Goal: Task Accomplishment & Management: Use online tool/utility

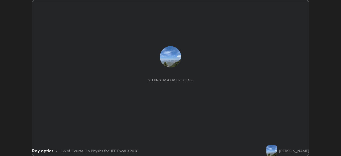
scroll to position [156, 340]
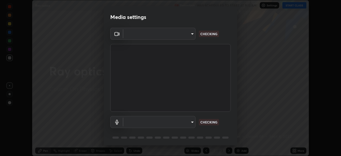
click at [296, 151] on div "Media settings ​ CHECKING ​ CHECKING 1 / 5 Next" at bounding box center [170, 78] width 341 height 156
type input "fe2eda5321be6bfb45085b01def2d177fc83f1374430a0b32a6c530ce3caa1ed"
type input "communications"
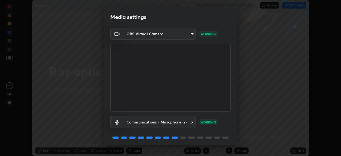
scroll to position [19, 0]
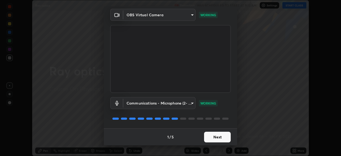
click at [217, 135] on button "Next" at bounding box center [217, 136] width 27 height 11
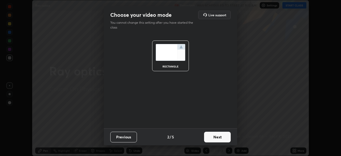
click at [217, 137] on button "Next" at bounding box center [217, 136] width 27 height 11
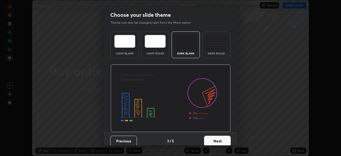
click at [215, 140] on button "Next" at bounding box center [217, 140] width 27 height 11
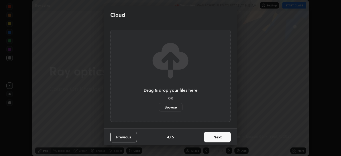
click at [218, 138] on button "Next" at bounding box center [217, 136] width 27 height 11
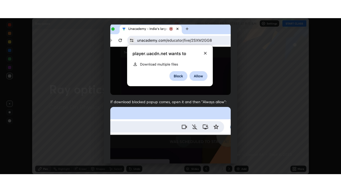
scroll to position [127, 0]
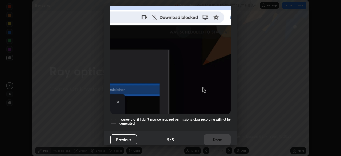
click at [114, 119] on div at bounding box center [113, 121] width 6 height 6
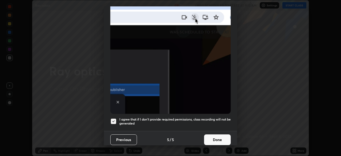
click at [221, 135] on button "Done" at bounding box center [217, 139] width 27 height 11
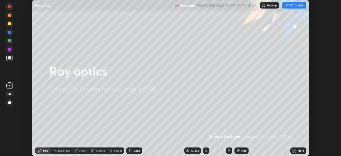
click at [295, 5] on button "START CLASS" at bounding box center [294, 5] width 24 height 6
click at [295, 149] on icon at bounding box center [294, 149] width 1 height 1
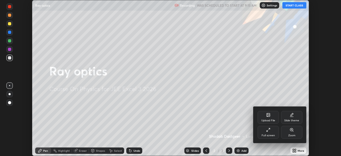
click at [270, 130] on icon at bounding box center [268, 129] width 4 height 4
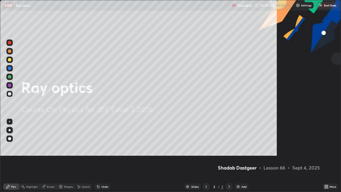
scroll to position [192, 341]
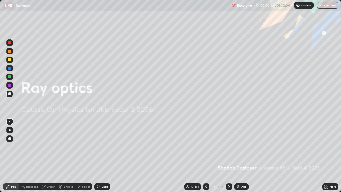
click at [239, 155] on img at bounding box center [238, 186] width 4 height 4
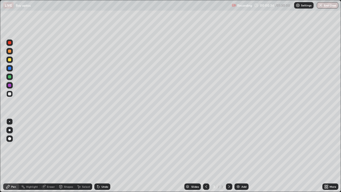
click at [9, 94] on div at bounding box center [9, 93] width 3 height 3
click at [241, 155] on div "Add" at bounding box center [243, 186] width 5 height 3
click at [10, 59] on div at bounding box center [9, 59] width 3 height 3
click at [84, 155] on div "Select" at bounding box center [83, 186] width 17 height 6
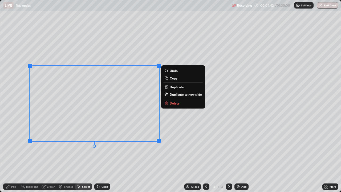
click at [174, 105] on p "Delete" at bounding box center [174, 103] width 10 height 4
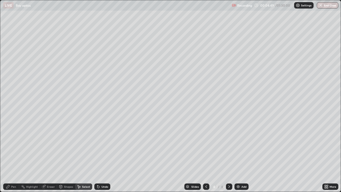
click at [12, 155] on div "Pen" at bounding box center [13, 186] width 5 height 3
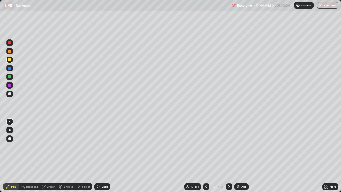
click at [11, 93] on div at bounding box center [9, 93] width 3 height 3
click at [101, 155] on div "Undo" at bounding box center [102, 186] width 16 height 6
click at [102, 155] on div "Undo" at bounding box center [102, 186] width 16 height 6
click at [102, 155] on div "Undo" at bounding box center [104, 186] width 7 height 3
click at [10, 94] on div at bounding box center [9, 93] width 3 height 3
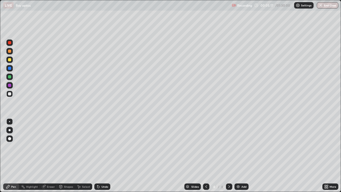
click at [104, 155] on div "Undo" at bounding box center [104, 186] width 7 height 3
click at [105, 155] on div "Undo" at bounding box center [104, 186] width 7 height 3
click at [104, 155] on div "Undo" at bounding box center [104, 186] width 7 height 3
click at [103, 155] on div "Undo" at bounding box center [104, 186] width 7 height 3
click at [104, 155] on div "Undo" at bounding box center [104, 186] width 7 height 3
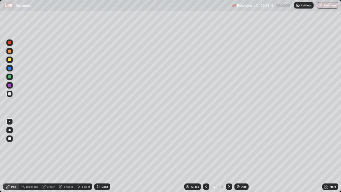
click at [104, 155] on div "Undo" at bounding box center [104, 186] width 7 height 3
click at [8, 86] on div at bounding box center [9, 85] width 6 height 6
click at [10, 95] on div at bounding box center [9, 93] width 3 height 3
click at [8, 59] on div at bounding box center [9, 59] width 3 height 3
click at [49, 155] on div "Eraser" at bounding box center [51, 186] width 8 height 3
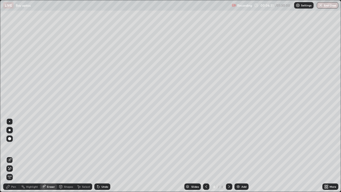
click at [13, 155] on div "Pen" at bounding box center [13, 186] width 5 height 3
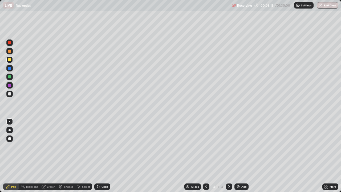
click at [9, 78] on div at bounding box center [9, 76] width 3 height 3
click at [99, 155] on icon at bounding box center [98, 186] width 4 height 4
click at [100, 155] on div "Undo" at bounding box center [102, 186] width 16 height 6
click at [101, 155] on div "Undo" at bounding box center [104, 186] width 7 height 3
click at [101, 155] on div "Undo" at bounding box center [102, 186] width 16 height 6
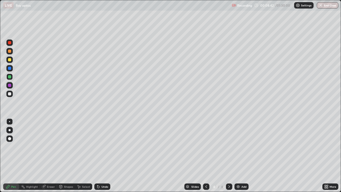
click at [100, 155] on div "Undo" at bounding box center [102, 186] width 16 height 6
click at [102, 155] on div "Undo" at bounding box center [104, 186] width 7 height 3
click at [101, 155] on div "Undo" at bounding box center [104, 186] width 7 height 3
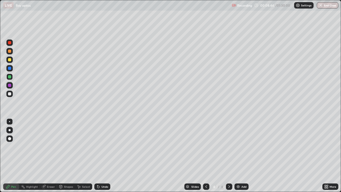
click at [103, 155] on div "Undo" at bounding box center [104, 186] width 7 height 3
click at [104, 155] on div "Undo" at bounding box center [104, 186] width 7 height 3
click at [104, 155] on div "Undo" at bounding box center [102, 186] width 16 height 6
click at [103, 155] on div "Undo" at bounding box center [102, 186] width 16 height 6
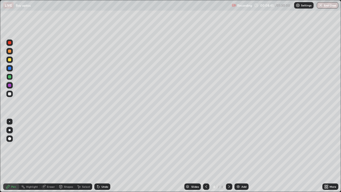
click at [103, 155] on div "Undo" at bounding box center [102, 186] width 16 height 6
click at [103, 155] on div "Undo" at bounding box center [104, 186] width 7 height 3
click at [9, 93] on div at bounding box center [9, 93] width 3 height 3
click at [10, 44] on div at bounding box center [9, 42] width 3 height 3
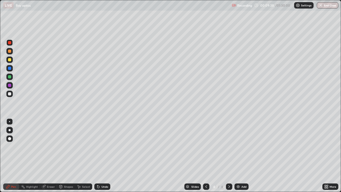
click at [26, 155] on div "Highlight" at bounding box center [32, 186] width 12 height 3
click at [10, 94] on div at bounding box center [9, 93] width 3 height 3
click at [12, 52] on div at bounding box center [9, 51] width 6 height 6
click at [11, 155] on div "Pen" at bounding box center [13, 186] width 5 height 3
click at [6, 92] on div at bounding box center [9, 93] width 6 height 6
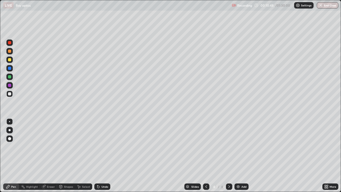
click at [9, 50] on div at bounding box center [9, 50] width 3 height 3
click at [50, 155] on div "Eraser" at bounding box center [51, 186] width 8 height 3
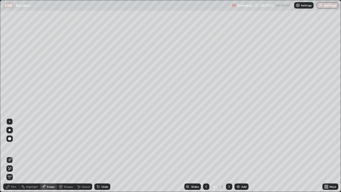
click at [10, 155] on icon at bounding box center [8, 186] width 4 height 4
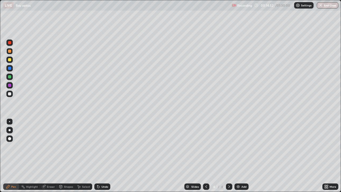
click at [242, 155] on div "Add" at bounding box center [243, 186] width 5 height 3
click at [11, 94] on div at bounding box center [9, 93] width 3 height 3
click at [9, 60] on div at bounding box center [9, 59] width 3 height 3
click at [10, 95] on div at bounding box center [9, 93] width 3 height 3
click at [241, 155] on div "Add" at bounding box center [243, 186] width 5 height 3
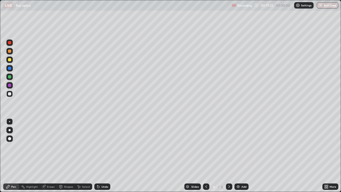
click at [9, 60] on div at bounding box center [9, 59] width 3 height 3
click at [104, 155] on div "Undo" at bounding box center [104, 186] width 7 height 3
click at [105, 155] on div "Undo" at bounding box center [104, 186] width 7 height 3
click at [106, 155] on div "Undo" at bounding box center [104, 186] width 7 height 3
click at [107, 155] on div "Undo" at bounding box center [104, 186] width 7 height 3
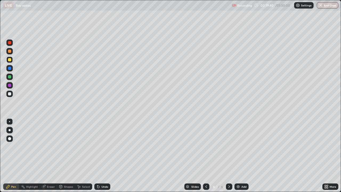
click at [103, 155] on div "Undo" at bounding box center [104, 186] width 7 height 3
click at [101, 155] on div "Undo" at bounding box center [104, 186] width 7 height 3
click at [102, 155] on div "Undo" at bounding box center [104, 186] width 7 height 3
click at [10, 94] on div at bounding box center [9, 93] width 3 height 3
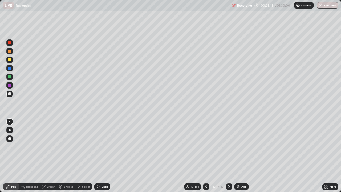
click at [100, 155] on div "Undo" at bounding box center [102, 186] width 16 height 6
click at [241, 155] on div "Add" at bounding box center [243, 186] width 5 height 3
click at [10, 60] on div at bounding box center [9, 59] width 3 height 3
click at [104, 155] on div "Undo" at bounding box center [104, 186] width 7 height 3
click at [10, 94] on div at bounding box center [9, 93] width 3 height 3
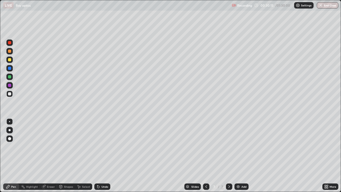
click at [53, 155] on div "Eraser" at bounding box center [48, 186] width 17 height 6
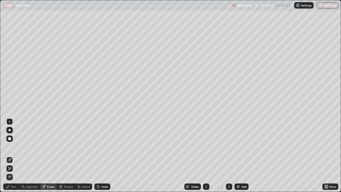
click at [7, 155] on div "Pen" at bounding box center [11, 186] width 16 height 6
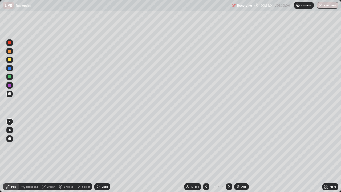
click at [16, 155] on div "Pen" at bounding box center [11, 186] width 16 height 6
click at [11, 86] on div at bounding box center [9, 85] width 3 height 3
click at [11, 92] on div at bounding box center [9, 93] width 6 height 6
click at [50, 155] on div "Eraser" at bounding box center [51, 186] width 8 height 3
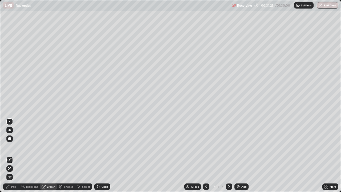
click at [9, 155] on icon at bounding box center [8, 186] width 4 height 4
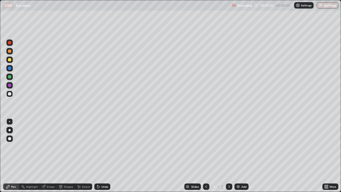
click at [10, 76] on div at bounding box center [9, 76] width 3 height 3
click at [7, 51] on div at bounding box center [9, 51] width 6 height 6
click at [104, 155] on div "Undo" at bounding box center [104, 186] width 7 height 3
click at [101, 155] on div "Undo" at bounding box center [104, 186] width 7 height 3
click at [9, 92] on div at bounding box center [9, 93] width 6 height 6
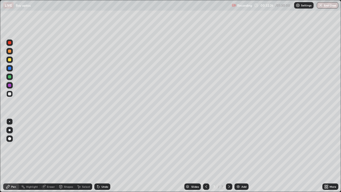
click at [105, 155] on div "Undo" at bounding box center [104, 186] width 7 height 3
click at [103, 155] on div "Undo" at bounding box center [104, 186] width 7 height 3
click at [104, 155] on div "Undo" at bounding box center [104, 186] width 7 height 3
click at [104, 155] on div "Undo" at bounding box center [102, 186] width 16 height 6
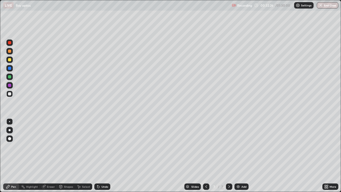
click at [104, 155] on div "Undo" at bounding box center [102, 186] width 16 height 6
click at [103, 155] on div "Undo" at bounding box center [102, 186] width 16 height 6
click at [145, 155] on div "Slides 7 / 7 Add" at bounding box center [216, 186] width 212 height 11
click at [173, 155] on div "Slides 7 / 7 Add" at bounding box center [216, 186] width 212 height 11
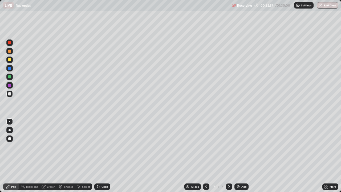
click at [51, 155] on div "Eraser" at bounding box center [51, 186] width 8 height 3
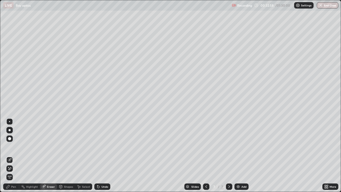
click at [15, 155] on div "Pen" at bounding box center [11, 186] width 16 height 6
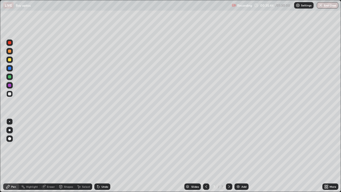
click at [243, 155] on div "Add" at bounding box center [241, 186] width 14 height 6
click at [10, 60] on div at bounding box center [9, 59] width 3 height 3
click at [11, 95] on div at bounding box center [9, 93] width 3 height 3
click at [102, 155] on div "Undo" at bounding box center [102, 186] width 16 height 6
click at [101, 155] on div "Undo" at bounding box center [104, 186] width 7 height 3
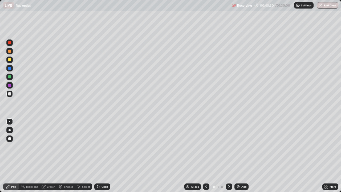
click at [101, 155] on div "Undo" at bounding box center [104, 186] width 7 height 3
click at [44, 155] on icon at bounding box center [44, 185] width 3 height 3
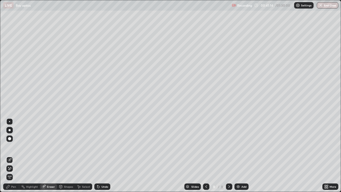
click at [11, 155] on div "Pen" at bounding box center [11, 186] width 16 height 6
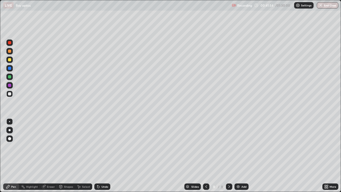
click at [100, 155] on div "Undo" at bounding box center [102, 186] width 16 height 6
click at [98, 155] on icon at bounding box center [98, 186] width 4 height 4
click at [49, 155] on div "Eraser" at bounding box center [51, 186] width 8 height 3
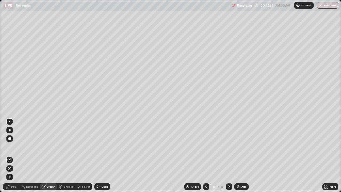
click at [10, 155] on icon at bounding box center [8, 186] width 4 height 4
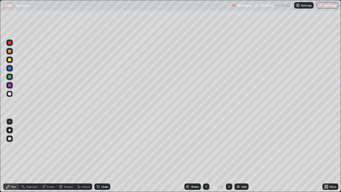
click at [46, 155] on div "Eraser" at bounding box center [48, 186] width 17 height 6
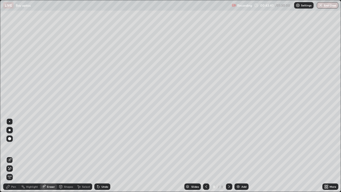
click at [11, 138] on div at bounding box center [9, 138] width 3 height 3
click at [11, 155] on div "Pen" at bounding box center [11, 186] width 16 height 6
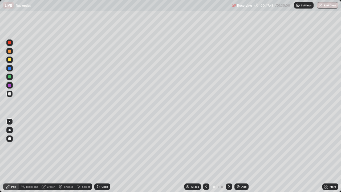
click at [241, 155] on div "Add" at bounding box center [243, 186] width 5 height 3
click at [11, 52] on div at bounding box center [9, 50] width 3 height 3
click at [103, 155] on div "Undo" at bounding box center [104, 186] width 7 height 3
click at [104, 155] on div "Undo" at bounding box center [104, 186] width 7 height 3
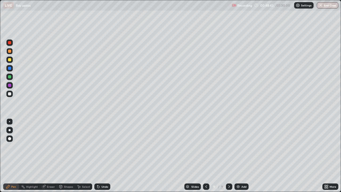
click at [43, 155] on icon at bounding box center [43, 186] width 3 height 3
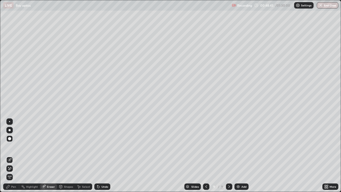
click at [11, 155] on div "Pen" at bounding box center [11, 186] width 16 height 6
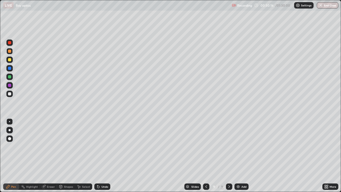
click at [97, 155] on icon at bounding box center [97, 185] width 1 height 1
click at [10, 93] on div at bounding box center [9, 93] width 3 height 3
click at [104, 155] on div "Undo" at bounding box center [104, 186] width 7 height 3
click at [48, 155] on div "Eraser" at bounding box center [48, 186] width 17 height 6
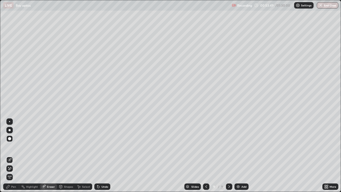
click at [13, 155] on div "Pen" at bounding box center [11, 186] width 16 height 6
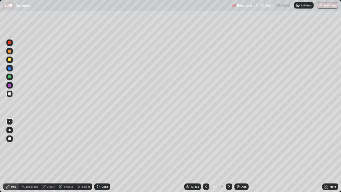
click at [241, 155] on div "Add" at bounding box center [241, 186] width 14 height 6
click at [10, 95] on div at bounding box center [9, 93] width 3 height 3
click at [103, 155] on div "Undo" at bounding box center [104, 186] width 7 height 3
click at [103, 155] on div "Undo" at bounding box center [102, 186] width 16 height 6
click at [102, 155] on div "Undo" at bounding box center [102, 186] width 16 height 6
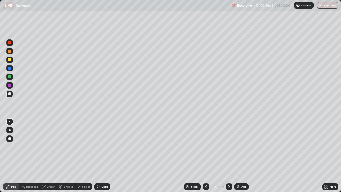
click at [100, 155] on div "Undo" at bounding box center [102, 186] width 16 height 6
click at [205, 155] on icon at bounding box center [206, 186] width 4 height 4
click at [229, 155] on icon at bounding box center [229, 186] width 4 height 4
click at [205, 155] on icon at bounding box center [206, 186] width 4 height 4
click at [228, 155] on icon at bounding box center [229, 186] width 2 height 3
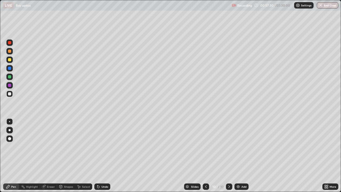
click at [51, 155] on div "Eraser" at bounding box center [51, 186] width 8 height 3
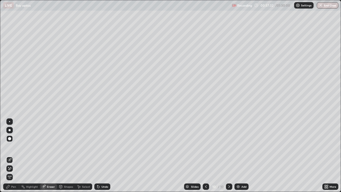
click at [10, 155] on div "Pen" at bounding box center [11, 186] width 16 height 6
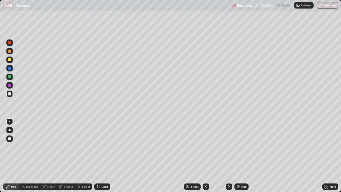
click at [97, 155] on icon at bounding box center [97, 185] width 1 height 1
click at [97, 155] on icon at bounding box center [98, 186] width 2 height 2
click at [100, 155] on div "Undo" at bounding box center [102, 186] width 16 height 6
click at [102, 155] on div "Undo" at bounding box center [104, 186] width 7 height 3
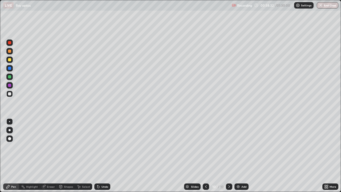
click at [102, 155] on div "Undo" at bounding box center [104, 186] width 7 height 3
click at [240, 155] on div "Add" at bounding box center [241, 186] width 14 height 6
click at [10, 51] on div at bounding box center [9, 50] width 3 height 3
click at [10, 93] on div at bounding box center [9, 93] width 3 height 3
click at [10, 68] on div at bounding box center [9, 68] width 3 height 3
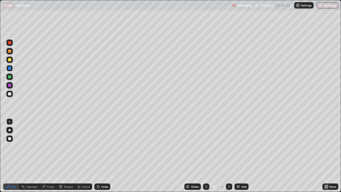
click at [103, 155] on div "Undo" at bounding box center [102, 186] width 16 height 6
click at [11, 94] on div at bounding box center [9, 93] width 3 height 3
click at [10, 76] on div at bounding box center [9, 76] width 3 height 3
click at [9, 67] on div at bounding box center [9, 68] width 3 height 3
click at [10, 94] on div at bounding box center [9, 93] width 3 height 3
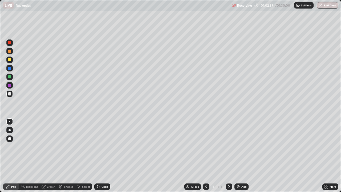
click at [10, 93] on div at bounding box center [9, 93] width 3 height 3
click at [9, 60] on div at bounding box center [9, 59] width 3 height 3
click at [11, 95] on div at bounding box center [9, 93] width 3 height 3
click at [9, 59] on div at bounding box center [9, 59] width 3 height 3
click at [241, 155] on div "Add" at bounding box center [243, 186] width 5 height 3
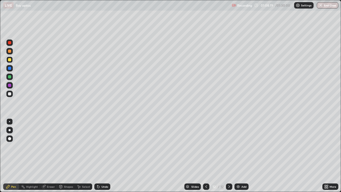
click at [11, 94] on div at bounding box center [9, 93] width 3 height 3
click at [9, 51] on div at bounding box center [9, 50] width 3 height 3
click at [11, 51] on div at bounding box center [9, 50] width 3 height 3
click at [48, 155] on div "Eraser" at bounding box center [51, 186] width 8 height 3
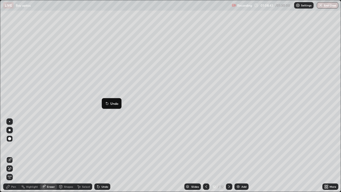
click at [11, 155] on div "Pen" at bounding box center [11, 186] width 16 height 6
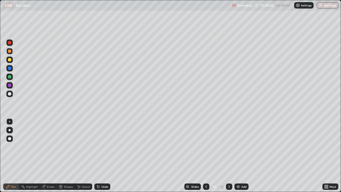
click at [10, 121] on div at bounding box center [9, 121] width 1 height 1
click at [9, 95] on div at bounding box center [9, 93] width 3 height 3
click at [9, 93] on div at bounding box center [9, 93] width 3 height 3
click at [102, 155] on div "Undo" at bounding box center [104, 186] width 7 height 3
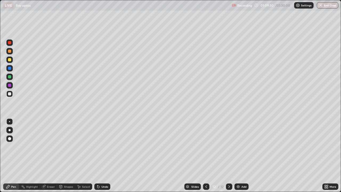
click at [103, 155] on div "Undo" at bounding box center [104, 186] width 7 height 3
click at [104, 155] on div "Undo" at bounding box center [104, 186] width 7 height 3
click at [103, 155] on div "Undo" at bounding box center [104, 186] width 7 height 3
click at [11, 95] on div at bounding box center [9, 93] width 6 height 6
click at [9, 67] on div at bounding box center [9, 68] width 3 height 3
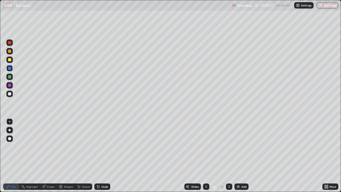
click at [104, 155] on div "Undo" at bounding box center [104, 186] width 7 height 3
click at [104, 155] on div "Undo" at bounding box center [102, 186] width 16 height 6
click at [103, 155] on div "Undo" at bounding box center [102, 186] width 16 height 6
click at [9, 59] on div at bounding box center [9, 59] width 3 height 3
click at [12, 96] on div at bounding box center [9, 93] width 6 height 6
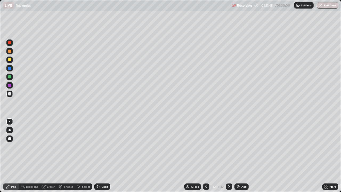
click at [100, 155] on div "Undo" at bounding box center [102, 186] width 16 height 6
click at [241, 155] on div "Add" at bounding box center [241, 186] width 14 height 6
click at [10, 51] on div at bounding box center [9, 50] width 3 height 3
click at [104, 155] on div "Undo" at bounding box center [104, 186] width 7 height 3
click at [105, 155] on div "Undo" at bounding box center [104, 186] width 7 height 3
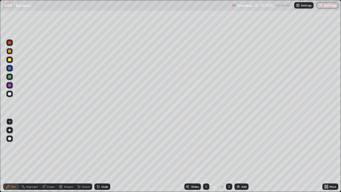
click at [106, 155] on div "Undo" at bounding box center [104, 186] width 7 height 3
click at [10, 94] on div at bounding box center [9, 93] width 3 height 3
click at [48, 155] on div "Eraser" at bounding box center [51, 186] width 8 height 3
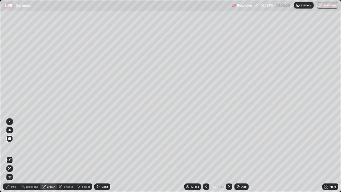
click at [14, 155] on div "Pen" at bounding box center [13, 186] width 5 height 3
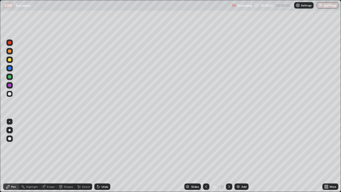
click at [10, 59] on div at bounding box center [9, 59] width 3 height 3
click at [10, 51] on div at bounding box center [9, 50] width 3 height 3
click at [10, 85] on div at bounding box center [9, 85] width 3 height 3
click at [9, 50] on div at bounding box center [9, 50] width 3 height 3
click at [10, 91] on div at bounding box center [9, 93] width 6 height 6
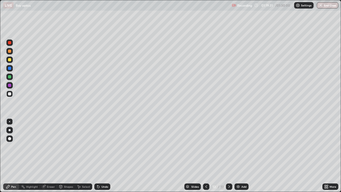
click at [247, 155] on div "Add" at bounding box center [241, 186] width 14 height 6
click at [9, 95] on div at bounding box center [9, 93] width 3 height 3
click at [206, 155] on div at bounding box center [206, 186] width 6 height 6
click at [228, 155] on icon at bounding box center [229, 186] width 4 height 4
click at [49, 155] on div "Eraser" at bounding box center [51, 186] width 8 height 3
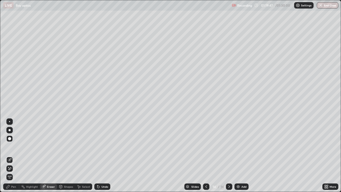
click at [14, 155] on div "Pen" at bounding box center [13, 186] width 5 height 3
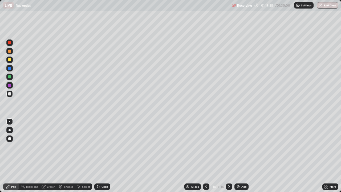
click at [10, 77] on div at bounding box center [9, 76] width 3 height 3
click at [10, 69] on div at bounding box center [9, 68] width 3 height 3
click at [9, 93] on div at bounding box center [9, 93] width 3 height 3
click at [10, 60] on div at bounding box center [9, 59] width 3 height 3
click at [10, 95] on div at bounding box center [9, 93] width 3 height 3
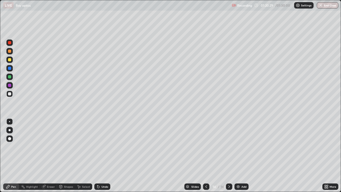
click at [102, 155] on div "Undo" at bounding box center [102, 186] width 16 height 6
click at [104, 155] on div "Undo" at bounding box center [102, 186] width 16 height 6
click at [105, 155] on div "Undo" at bounding box center [104, 186] width 7 height 3
click at [106, 155] on div "Undo" at bounding box center [102, 186] width 16 height 6
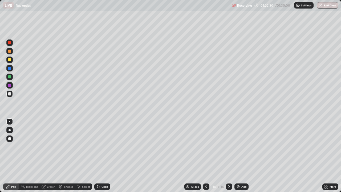
click at [106, 155] on div "Undo" at bounding box center [102, 186] width 16 height 6
click at [104, 155] on div "Undo" at bounding box center [104, 186] width 7 height 3
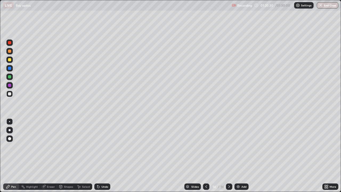
click at [104, 155] on div "Undo" at bounding box center [104, 186] width 7 height 3
click at [105, 155] on div "Undo" at bounding box center [104, 186] width 7 height 3
click at [106, 155] on div "Undo" at bounding box center [104, 186] width 7 height 3
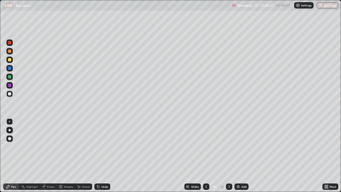
click at [106, 155] on div "Undo" at bounding box center [104, 186] width 7 height 3
click at [47, 155] on div "Eraser" at bounding box center [51, 186] width 8 height 3
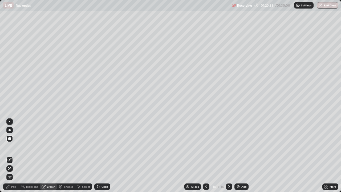
click at [9, 155] on icon at bounding box center [7, 186] width 3 height 3
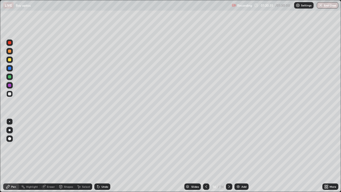
click at [10, 57] on div at bounding box center [9, 59] width 6 height 6
click at [10, 90] on div at bounding box center [9, 93] width 6 height 6
click at [10, 91] on div at bounding box center [9, 93] width 6 height 6
click at [205, 155] on icon at bounding box center [206, 186] width 4 height 4
click at [99, 155] on icon at bounding box center [98, 186] width 4 height 4
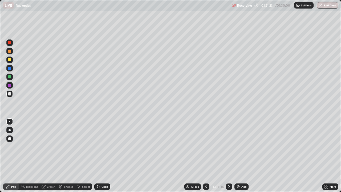
click at [99, 155] on div "Undo" at bounding box center [102, 186] width 16 height 6
click at [226, 155] on div at bounding box center [229, 186] width 6 height 6
click at [228, 155] on icon at bounding box center [229, 186] width 4 height 4
click at [241, 155] on div "Add" at bounding box center [243, 186] width 5 height 3
click at [9, 94] on div at bounding box center [9, 93] width 3 height 3
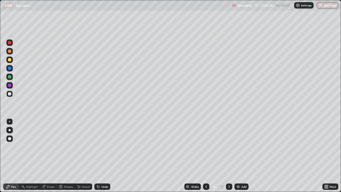
click at [10, 67] on div at bounding box center [9, 68] width 3 height 3
click at [10, 51] on div at bounding box center [9, 50] width 3 height 3
click at [10, 61] on div at bounding box center [9, 59] width 3 height 3
click at [101, 155] on div "Undo" at bounding box center [102, 186] width 16 height 6
click at [9, 51] on div at bounding box center [9, 50] width 3 height 3
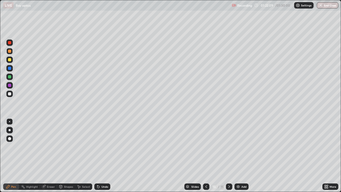
click at [10, 94] on div at bounding box center [9, 93] width 3 height 3
click at [9, 51] on div at bounding box center [9, 50] width 3 height 3
click at [103, 155] on div "Undo" at bounding box center [104, 186] width 7 height 3
click at [9, 122] on div at bounding box center [9, 121] width 1 height 1
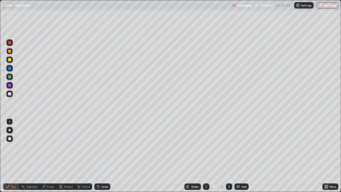
click at [9, 93] on div at bounding box center [9, 93] width 3 height 3
click at [10, 51] on div at bounding box center [9, 50] width 3 height 3
click at [10, 94] on div at bounding box center [9, 93] width 3 height 3
click at [10, 86] on div at bounding box center [9, 85] width 3 height 3
click at [243, 155] on div "Add" at bounding box center [243, 186] width 5 height 3
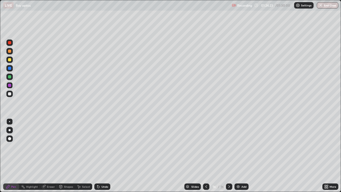
click at [11, 93] on div at bounding box center [9, 93] width 3 height 3
click at [9, 51] on div at bounding box center [9, 50] width 3 height 3
click at [105, 155] on div "Undo" at bounding box center [104, 186] width 7 height 3
click at [10, 69] on div at bounding box center [9, 68] width 3 height 3
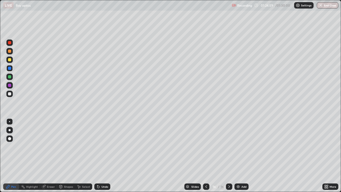
click at [106, 155] on div "Undo" at bounding box center [104, 186] width 7 height 3
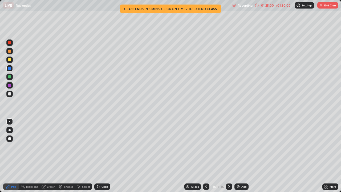
click at [106, 155] on div "Undo" at bounding box center [104, 186] width 7 height 3
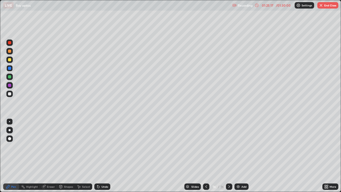
click at [10, 52] on div at bounding box center [9, 50] width 3 height 3
click at [10, 93] on div at bounding box center [9, 93] width 3 height 3
click at [103, 155] on div "Undo" at bounding box center [104, 186] width 7 height 3
click at [9, 76] on div at bounding box center [9, 76] width 3 height 3
click at [322, 5] on img "button" at bounding box center [320, 5] width 4 height 4
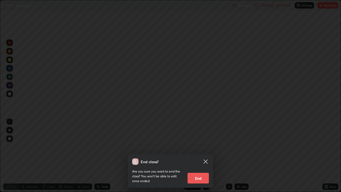
click at [196, 155] on button "End" at bounding box center [197, 177] width 21 height 11
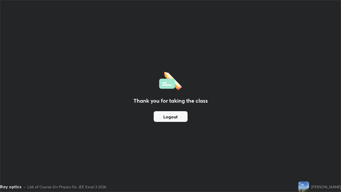
click at [172, 115] on button "Logout" at bounding box center [171, 116] width 34 height 11
click at [174, 117] on button "Logout" at bounding box center [171, 116] width 34 height 11
click at [174, 118] on button "Logout" at bounding box center [171, 116] width 34 height 11
